Goal: Transaction & Acquisition: Purchase product/service

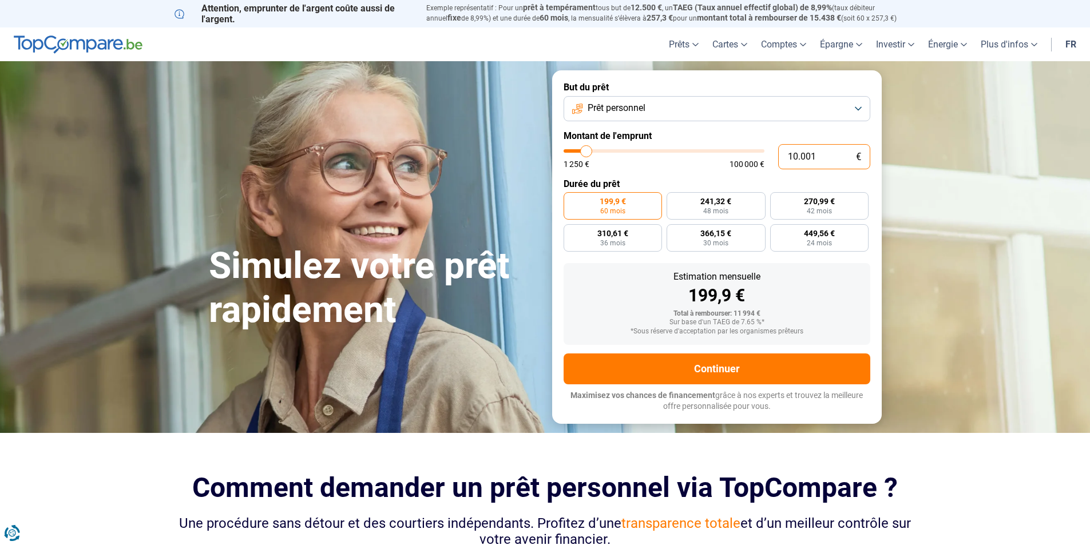
drag, startPoint x: 826, startPoint y: 165, endPoint x: 766, endPoint y: 165, distance: 59.5
click at [770, 165] on div "10.001 € 1 250 € 100 000 €" at bounding box center [716, 156] width 307 height 25
type input "3"
type input "1250"
type input "30"
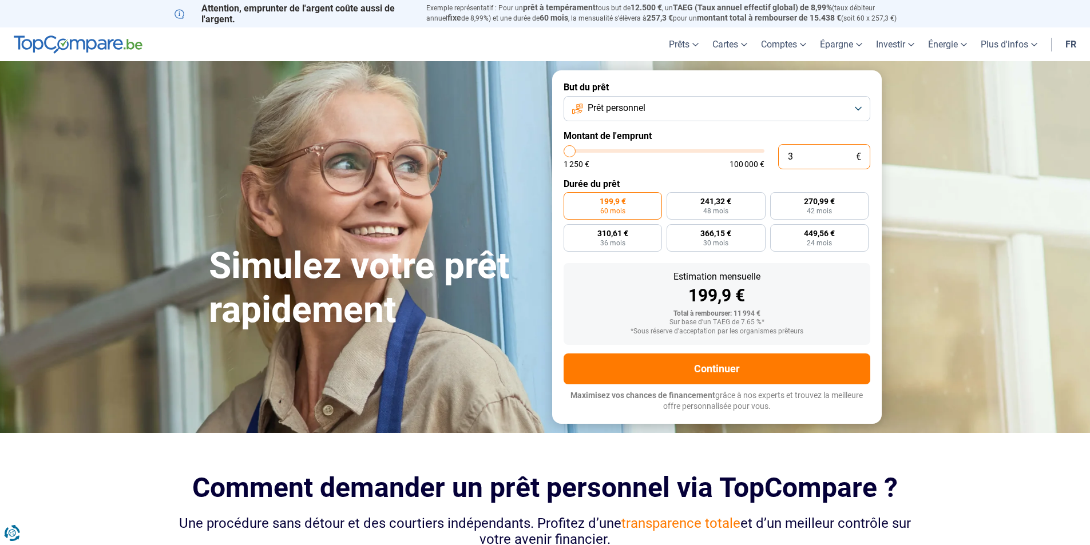
type input "1250"
type input "300"
type input "1250"
type input "3.000"
type input "3000"
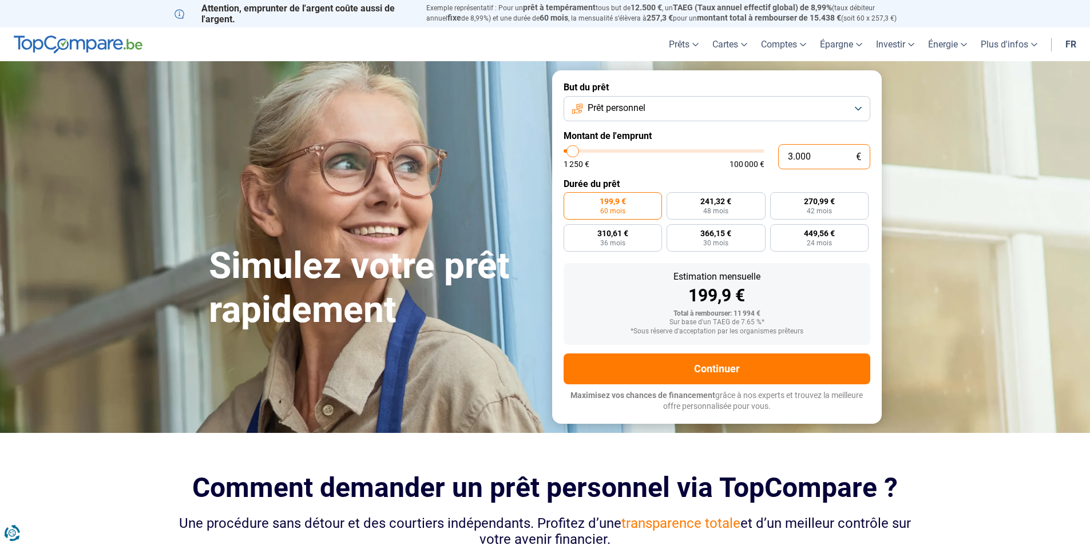
type input "30.000"
type input "30000"
radio input "false"
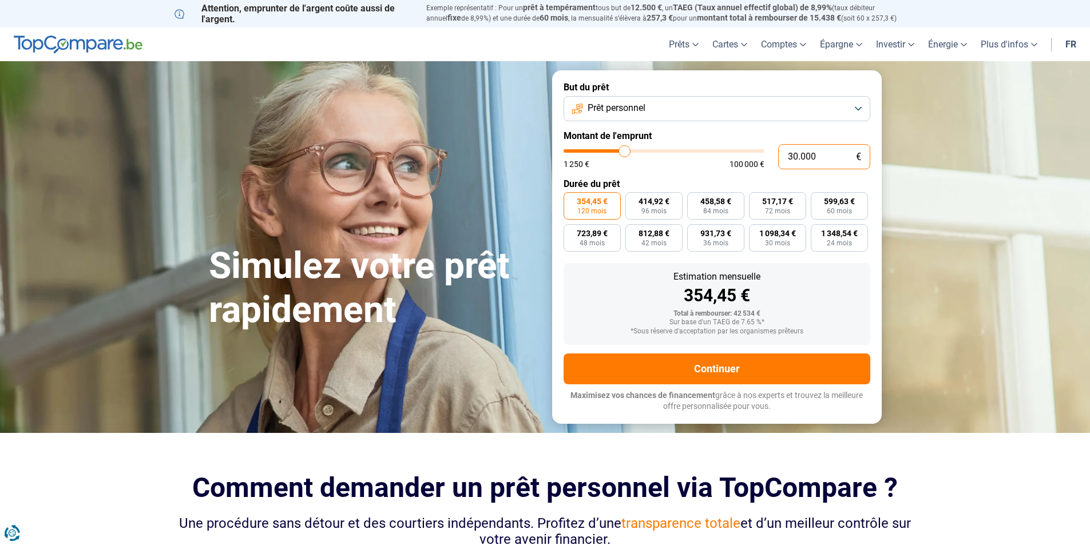
type input "30.000"
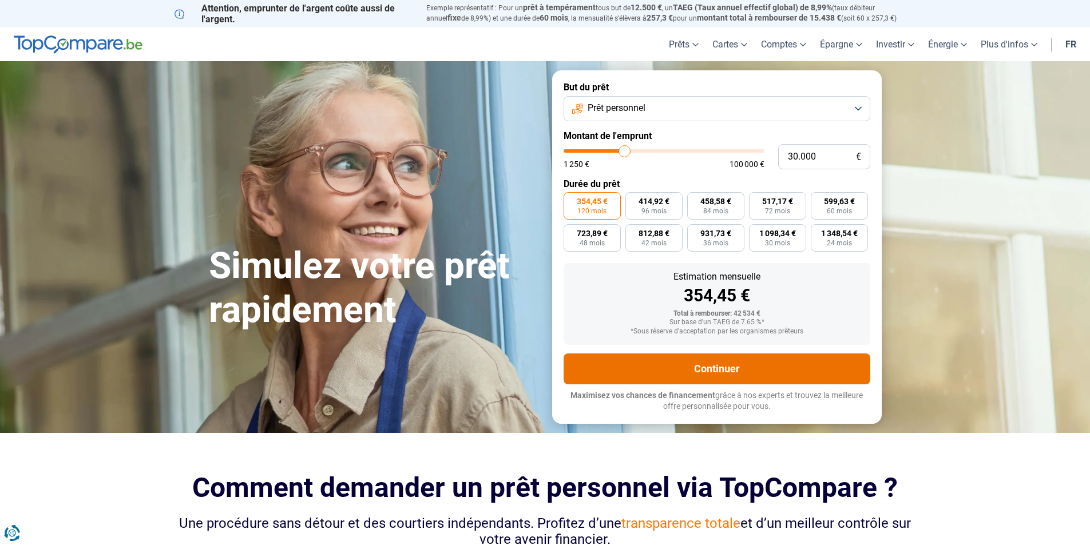
click at [774, 362] on button "Continuer" at bounding box center [716, 368] width 307 height 31
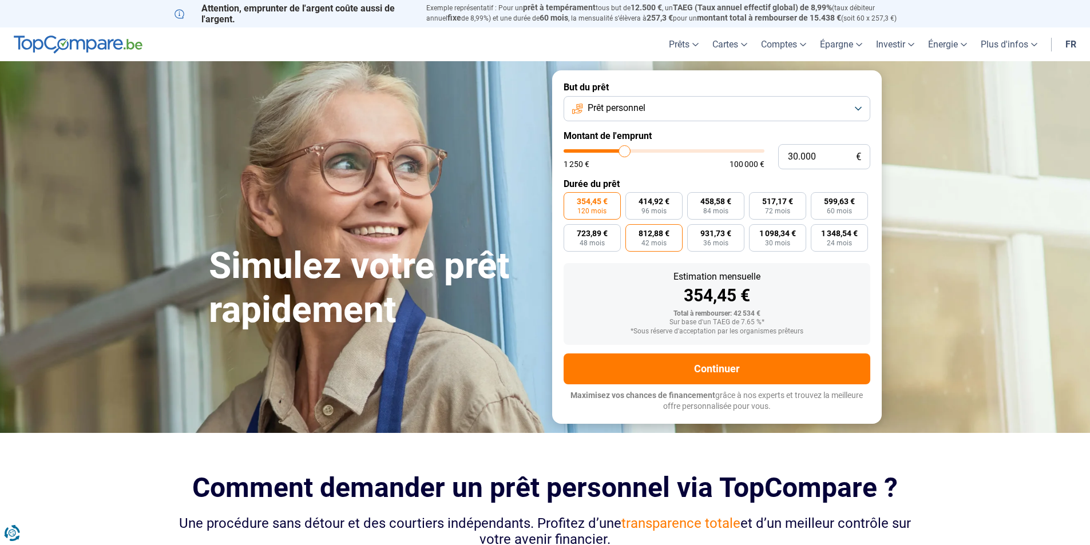
click at [660, 233] on span "812,88 €" at bounding box center [653, 233] width 31 height 8
click at [633, 232] on input "812,88 € 42 mois" at bounding box center [628, 227] width 7 height 7
radio input "true"
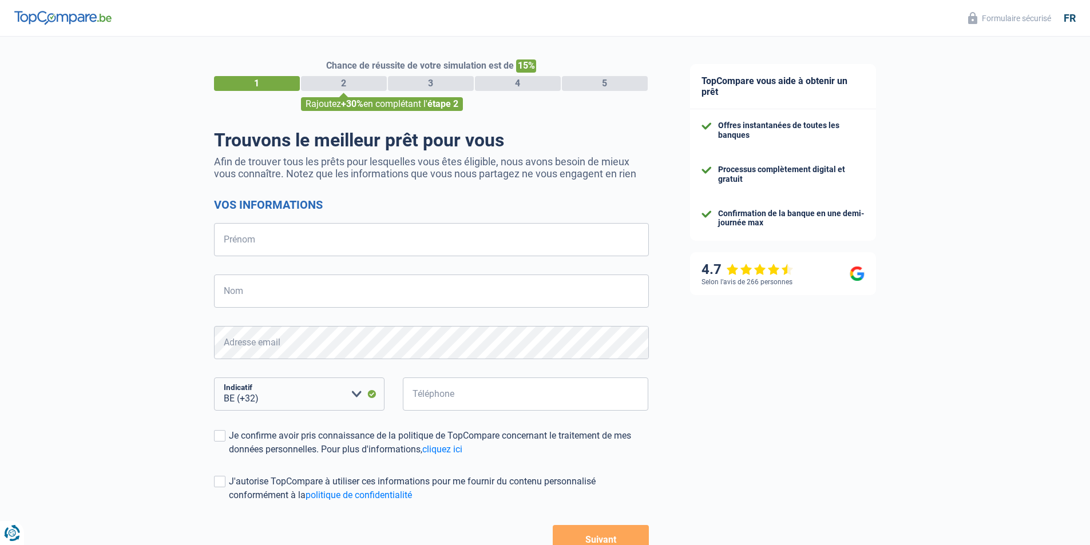
select select "32"
